Goal: Go to known website: Access a specific website the user already knows

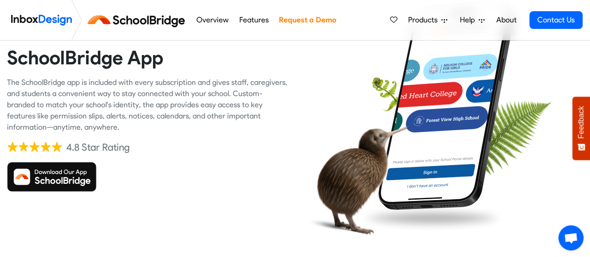
scroll to position [85, 0]
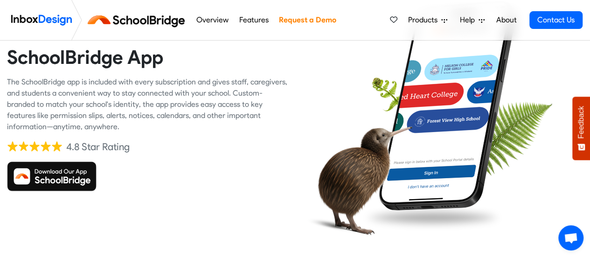
click at [54, 168] on img at bounding box center [52, 176] width 90 height 30
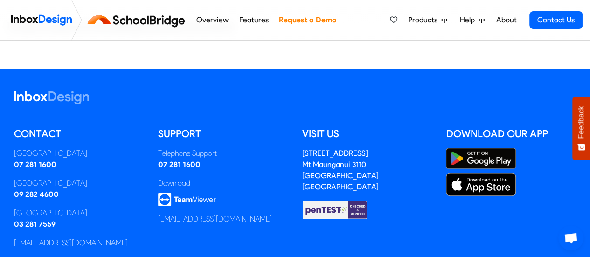
scroll to position [2316, 0]
